Goal: Information Seeking & Learning: Learn about a topic

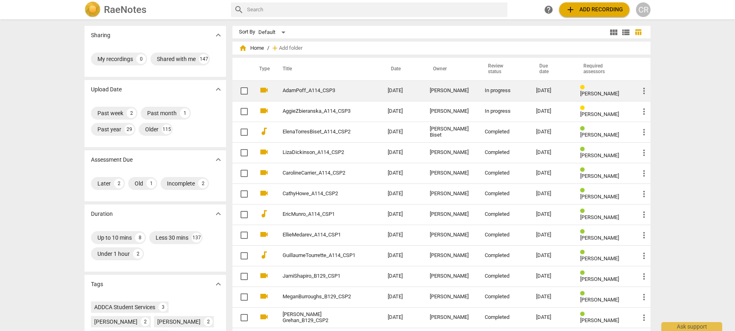
click at [313, 91] on link "AdamPoff_A114_CSP3" at bounding box center [321, 91] width 76 height 6
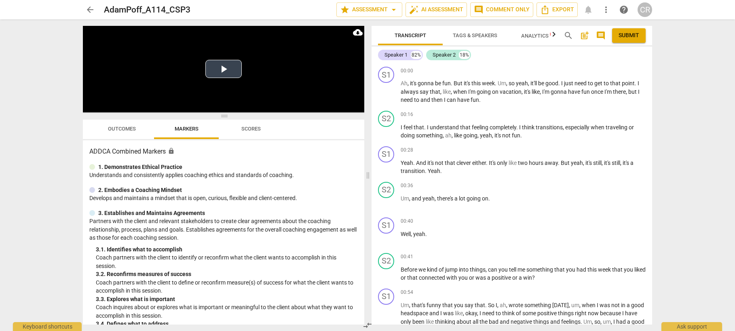
click at [233, 70] on button "Play Video" at bounding box center [223, 69] width 36 height 18
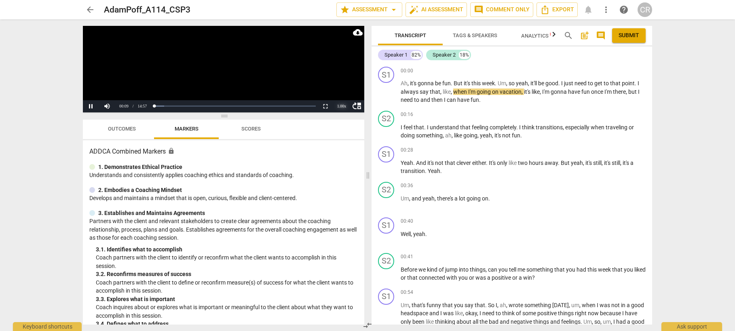
click at [339, 105] on div "1.00 x" at bounding box center [342, 106] width 16 height 12
click at [347, 79] on li "1.25x" at bounding box center [342, 78] width 16 height 9
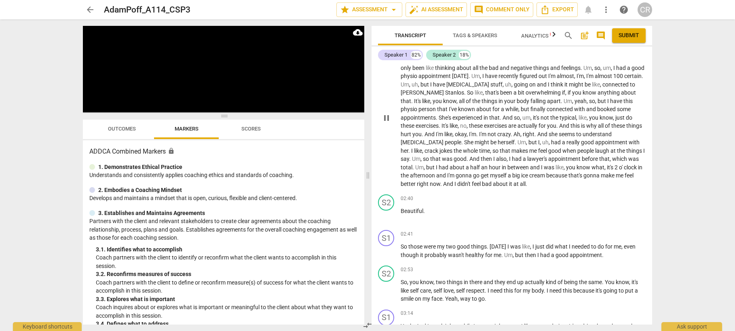
scroll to position [256, 0]
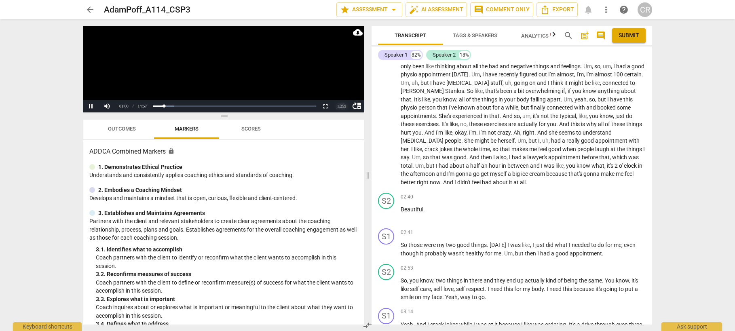
click at [340, 107] on div "1.25 x" at bounding box center [342, 106] width 16 height 12
click at [339, 85] on li "1.5x" at bounding box center [342, 87] width 16 height 9
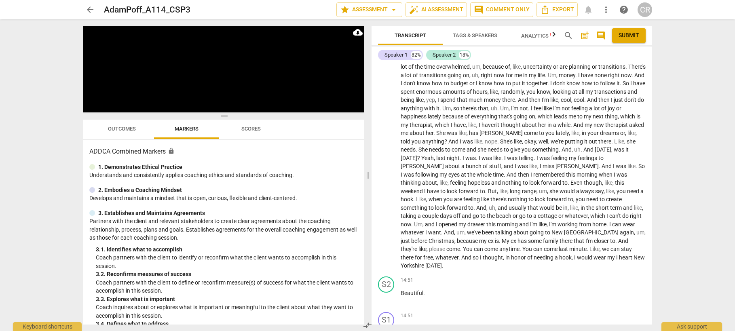
scroll to position [2485, 0]
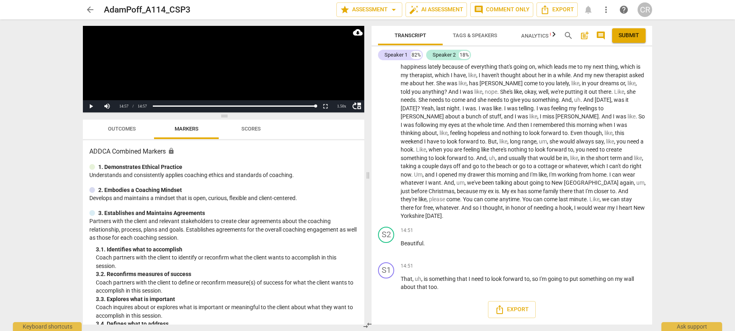
click at [87, 10] on span "arrow_back" at bounding box center [90, 10] width 10 height 10
